Goal: Task Accomplishment & Management: Manage account settings

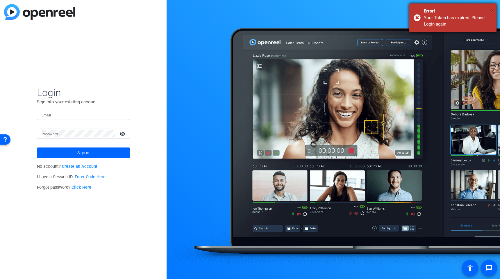
click at [491, 9] on span "×" at bounding box center [492, 10] width 3 height 7
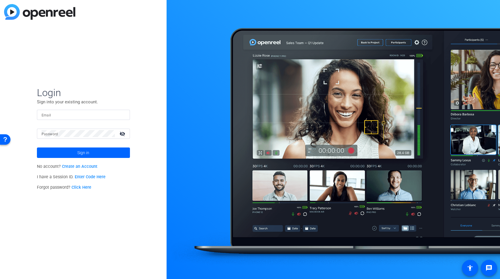
click at [98, 117] on input "Email" at bounding box center [84, 114] width 84 height 7
type input "[PERSON_NAME][EMAIL_ADDRESS][PERSON_NAME][DOMAIN_NAME]"
click at [37, 148] on button "Sign in" at bounding box center [83, 153] width 93 height 10
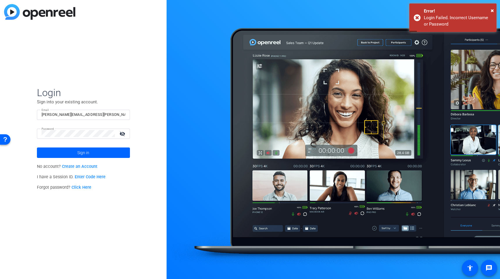
click at [122, 133] on mat-icon "visibility_off" at bounding box center [123, 134] width 14 height 8
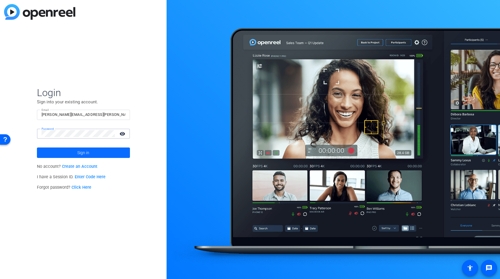
click at [76, 154] on span at bounding box center [83, 153] width 93 height 14
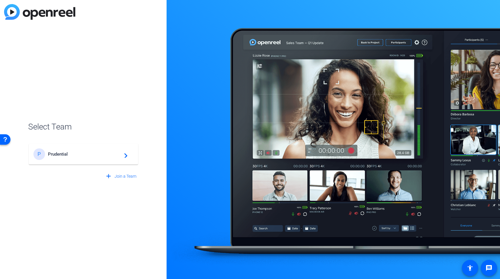
click at [78, 160] on div "P Prudential navigate_next" at bounding box center [83, 155] width 100 height 12
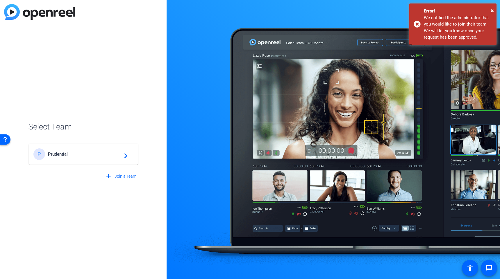
click at [126, 156] on mat-icon "navigate_next" at bounding box center [124, 154] width 7 height 7
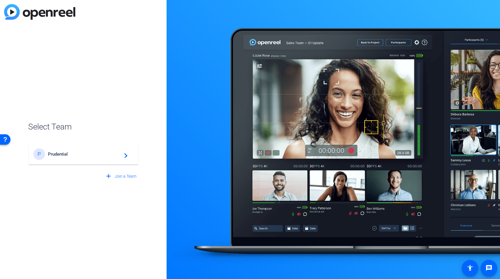
click at [93, 155] on span "Prudential" at bounding box center [84, 154] width 73 height 5
